Goal: Task Accomplishment & Management: Complete application form

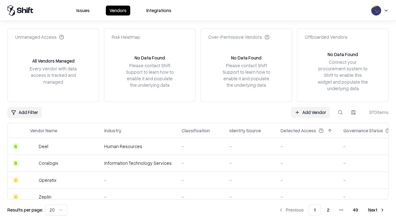
click at [310, 112] on link "Add Vendor" at bounding box center [310, 112] width 39 height 11
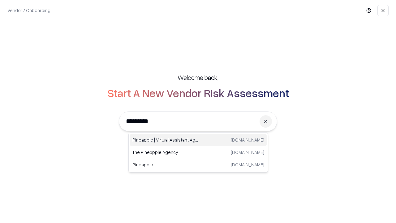
click at [198, 140] on div "Pineapple | Virtual Assistant Agency [DOMAIN_NAME]" at bounding box center [198, 140] width 137 height 12
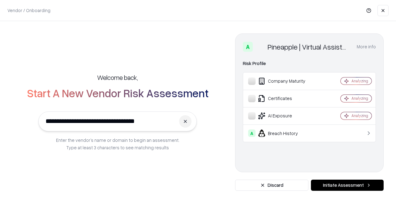
type input "**********"
click at [347, 185] on button "Initiate Assessment" at bounding box center [347, 184] width 73 height 11
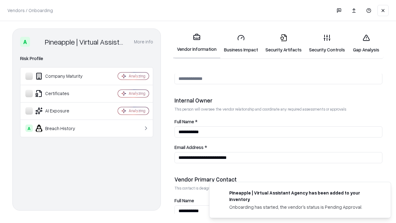
scroll to position [320, 0]
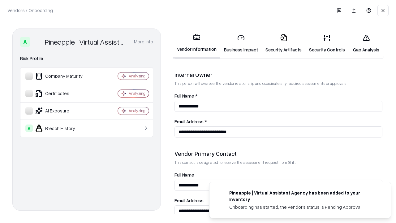
click at [241, 43] on link "Business Impact" at bounding box center [240, 43] width 41 height 29
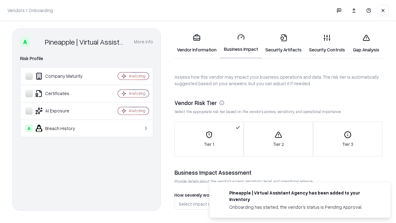
click at [283, 43] on link "Security Artifacts" at bounding box center [284, 43] width 44 height 29
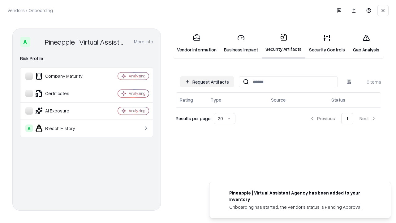
click at [207, 82] on button "Request Artifacts" at bounding box center [207, 81] width 54 height 11
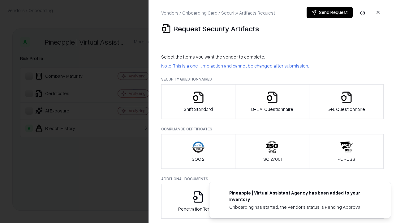
click at [198, 101] on icon "button" at bounding box center [198, 97] width 12 height 12
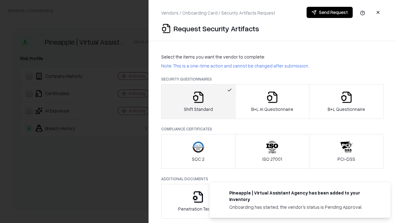
click at [329, 12] on button "Send Request" at bounding box center [329, 12] width 46 height 11
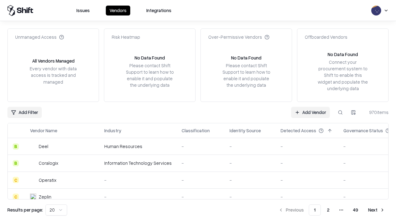
click at [340, 112] on button at bounding box center [340, 112] width 11 height 11
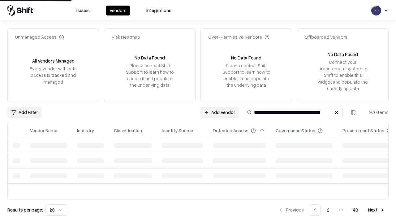
type input "**********"
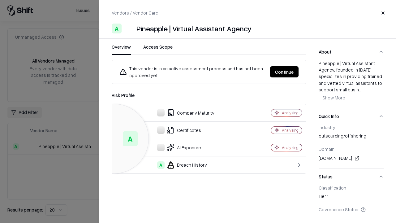
click at [284, 72] on button "Continue" at bounding box center [284, 71] width 28 height 11
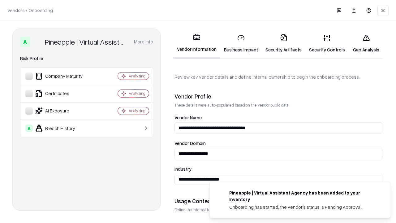
click at [283, 43] on link "Security Artifacts" at bounding box center [284, 43] width 44 height 29
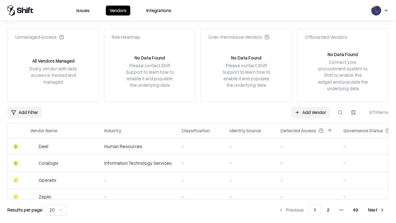
click at [310, 112] on link "Add Vendor" at bounding box center [310, 112] width 39 height 11
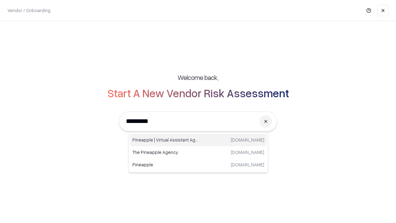
click at [198, 140] on div "Pineapple | Virtual Assistant Agency [DOMAIN_NAME]" at bounding box center [198, 140] width 137 height 12
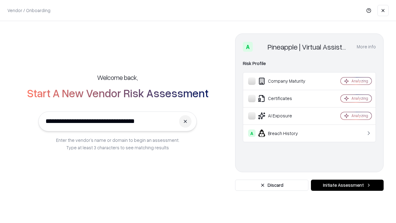
type input "**********"
click at [347, 185] on button "Initiate Assessment" at bounding box center [347, 184] width 73 height 11
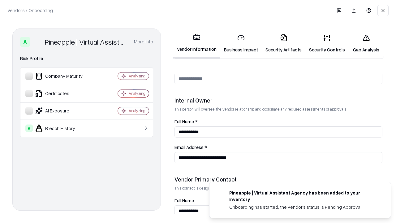
scroll to position [320, 0]
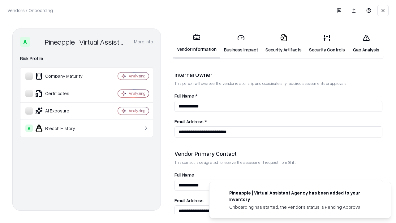
click at [366, 43] on link "Gap Analysis" at bounding box center [365, 43] width 35 height 29
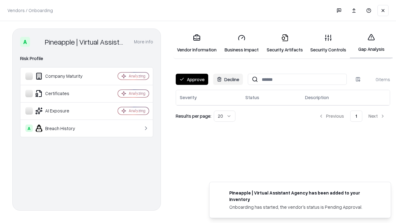
click at [192, 79] on button "Approve" at bounding box center [192, 79] width 32 height 11
